Goal: Information Seeking & Learning: Learn about a topic

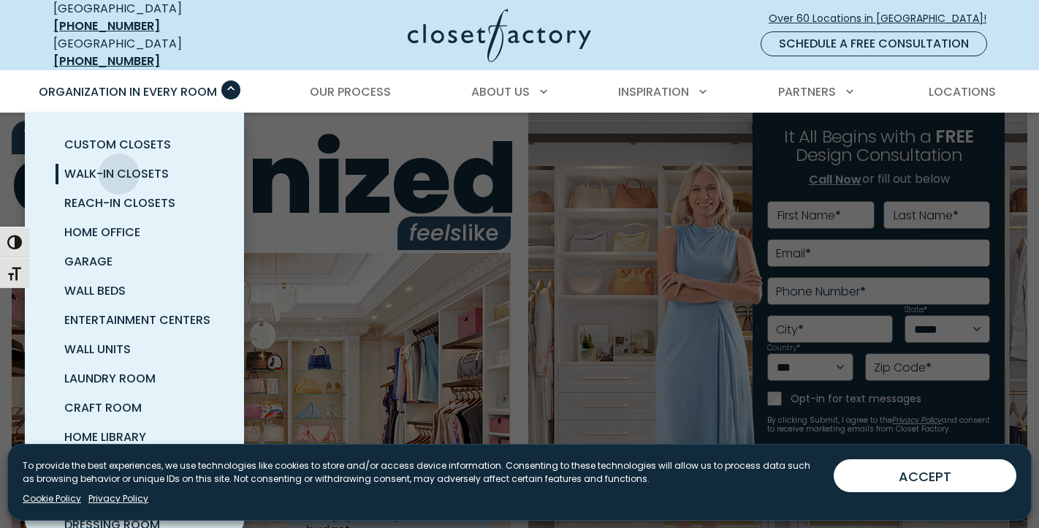
click at [119, 165] on span "Walk-In Closets" at bounding box center [116, 173] width 104 height 17
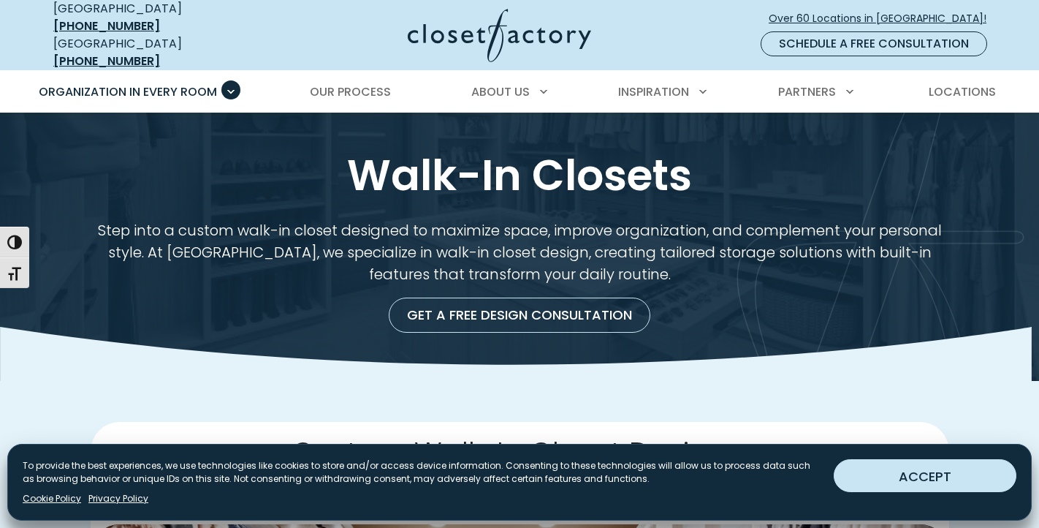
click at [889, 486] on button "ACCEPT" at bounding box center [925, 475] width 183 height 33
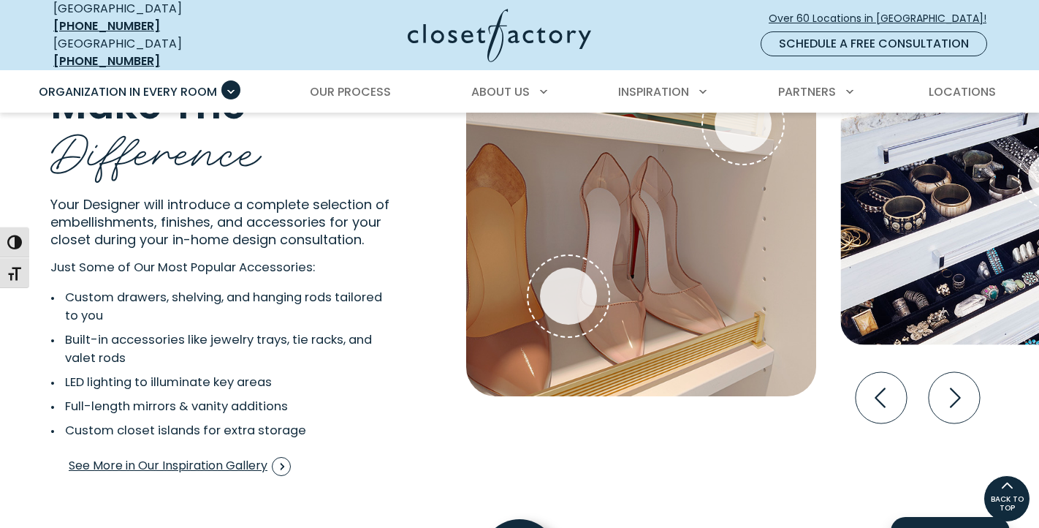
scroll to position [2819, 0]
